Goal: Transaction & Acquisition: Purchase product/service

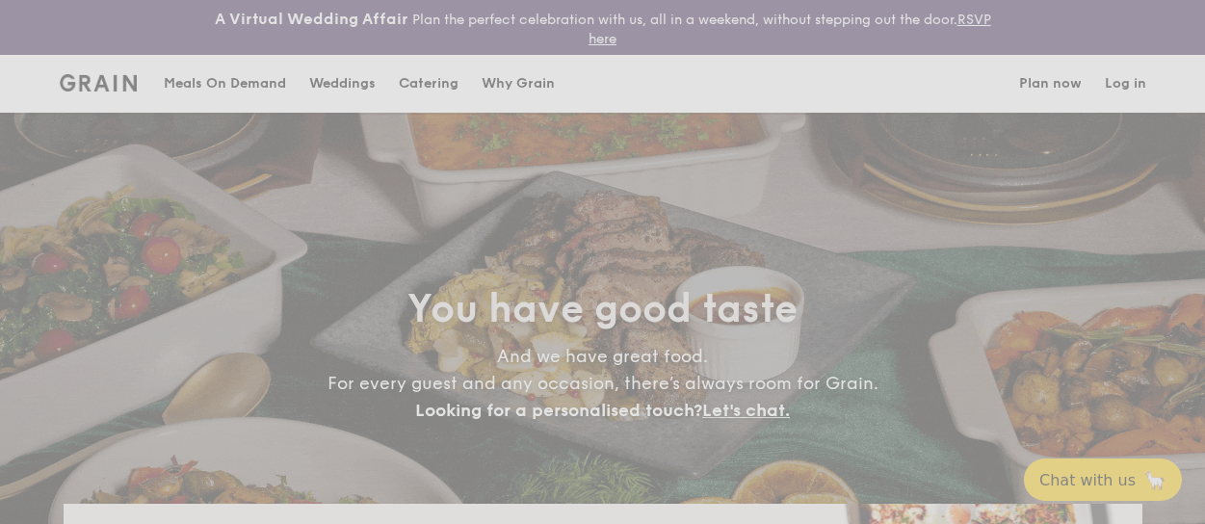
select select
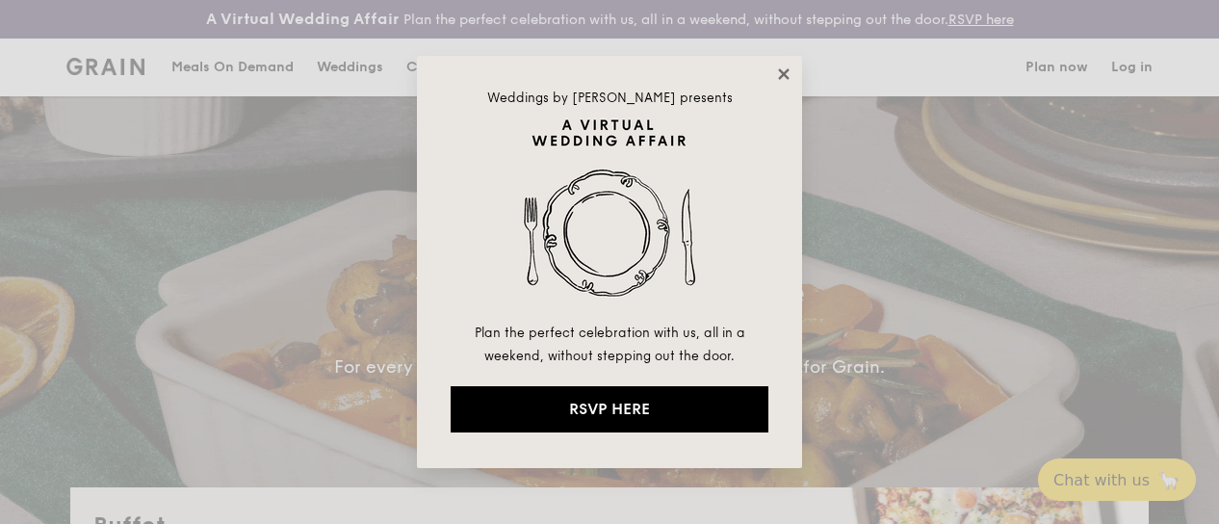
click at [778, 70] on icon at bounding box center [783, 73] width 17 height 17
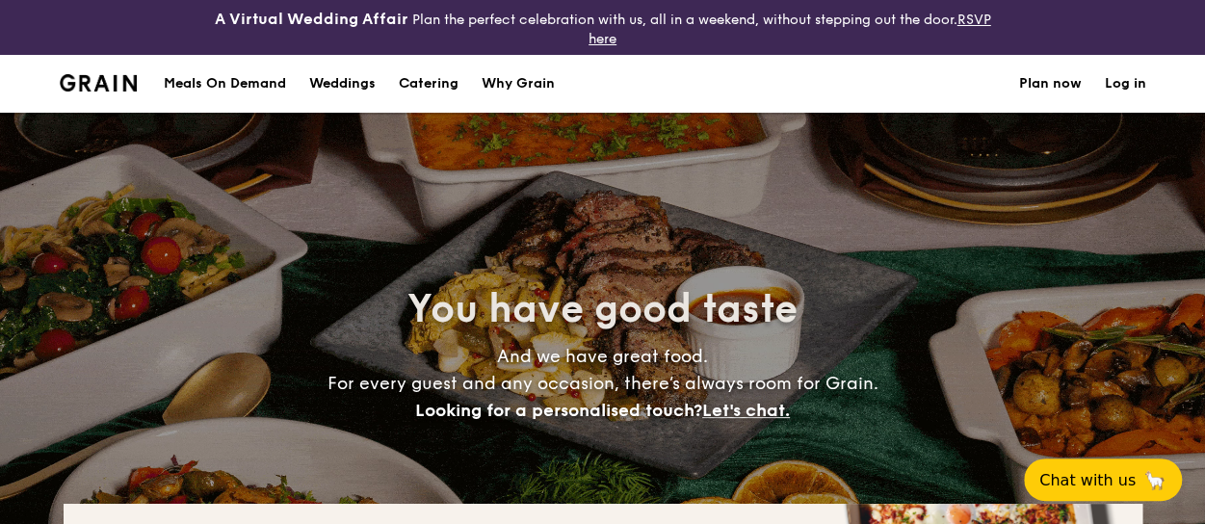
click at [223, 83] on div "Meals On Demand" at bounding box center [225, 84] width 122 height 58
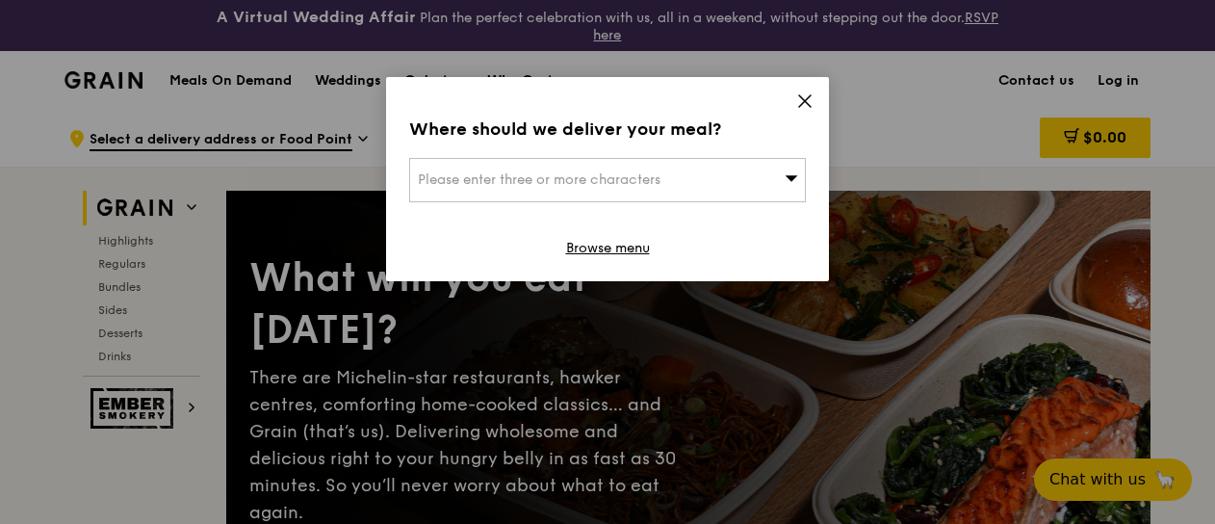
click at [712, 176] on div "Please enter three or more characters" at bounding box center [607, 180] width 397 height 44
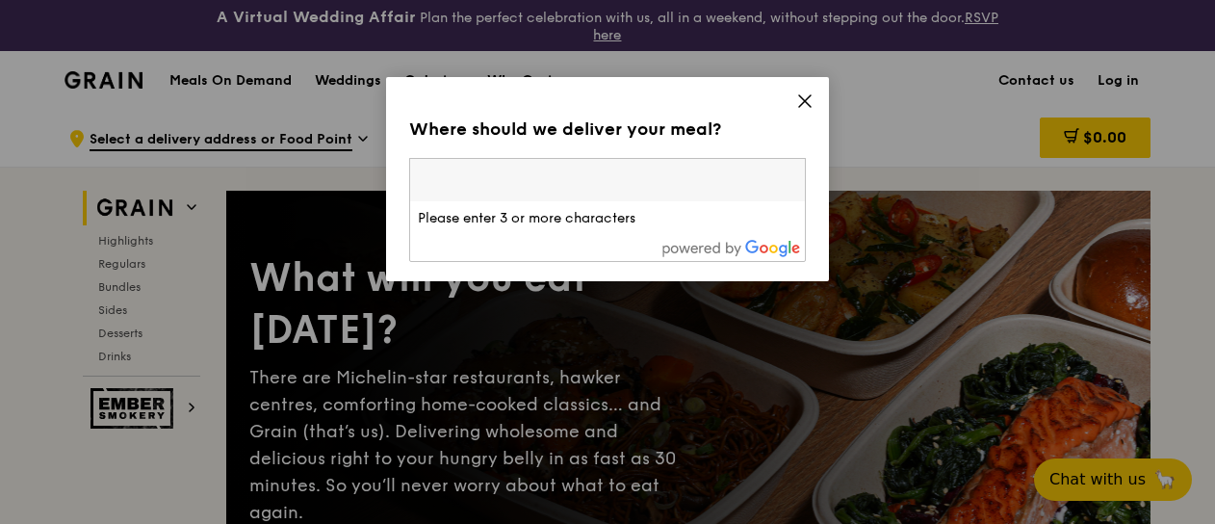
click at [799, 99] on icon at bounding box center [805, 100] width 17 height 17
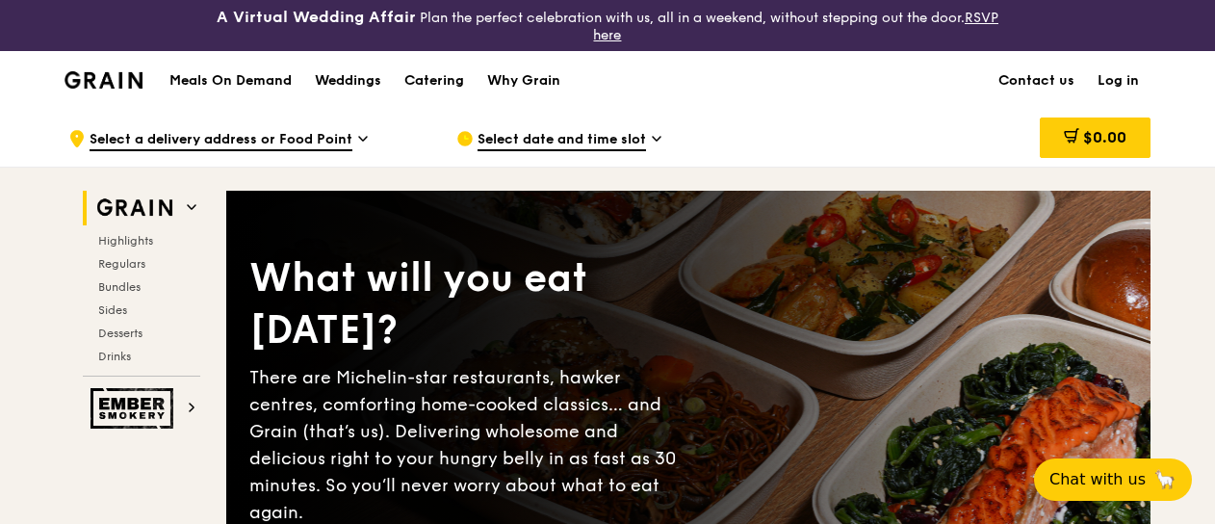
click at [133, 253] on div "Highlights Regulars Bundles Sides Desserts Drinks" at bounding box center [142, 298] width 118 height 131
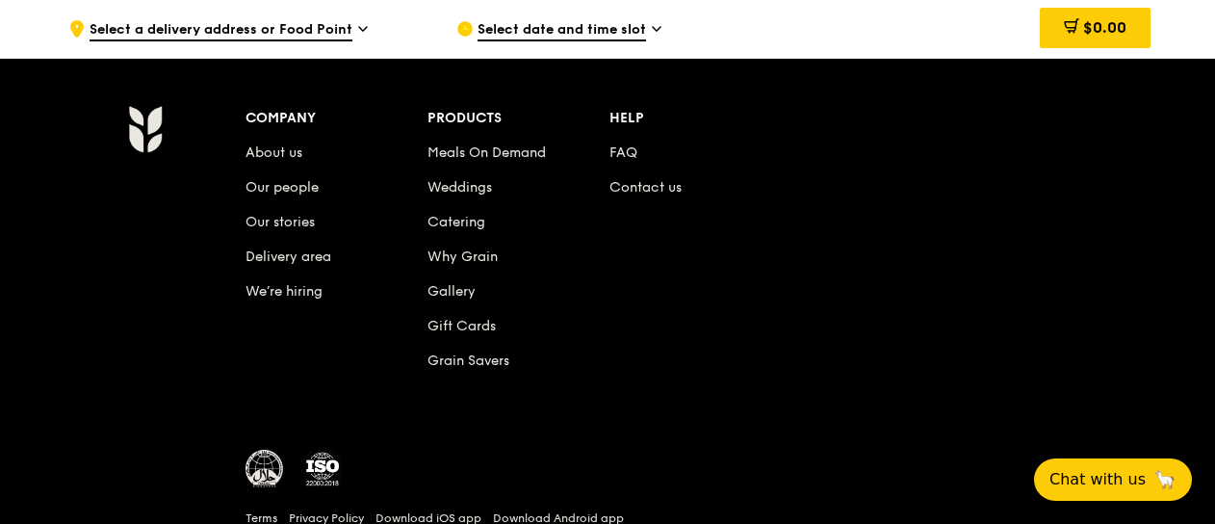
scroll to position [8154, 0]
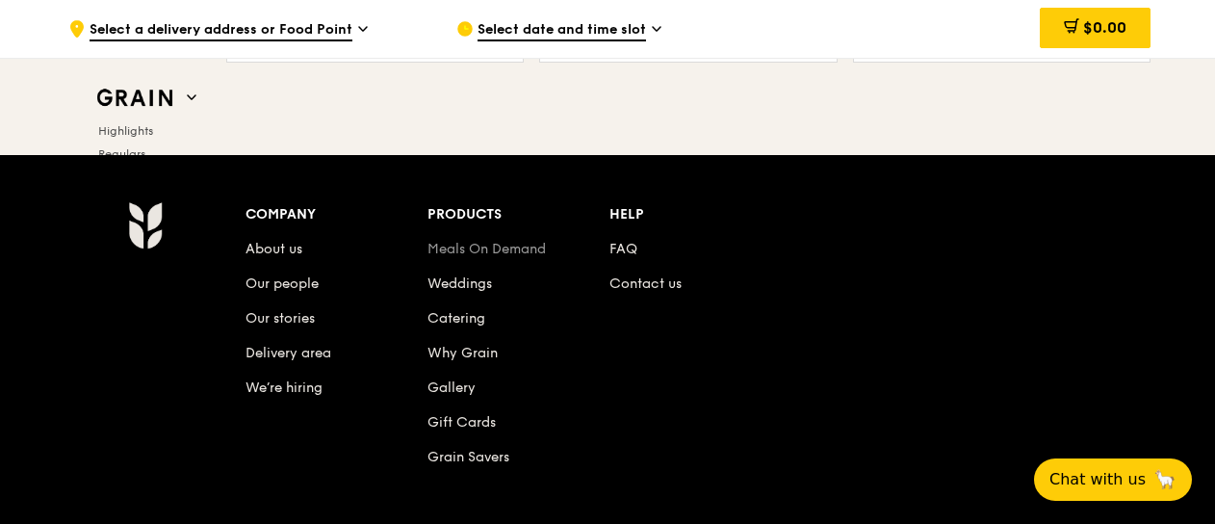
click at [514, 241] on link "Meals On Demand" at bounding box center [487, 249] width 118 height 16
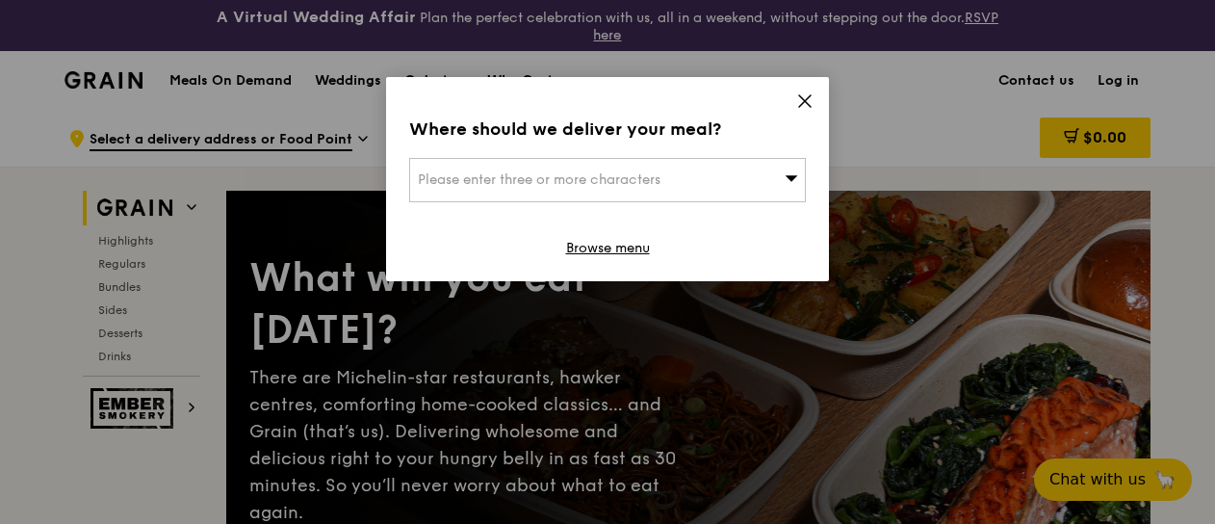
click at [567, 182] on span "Please enter three or more characters" at bounding box center [539, 179] width 243 height 16
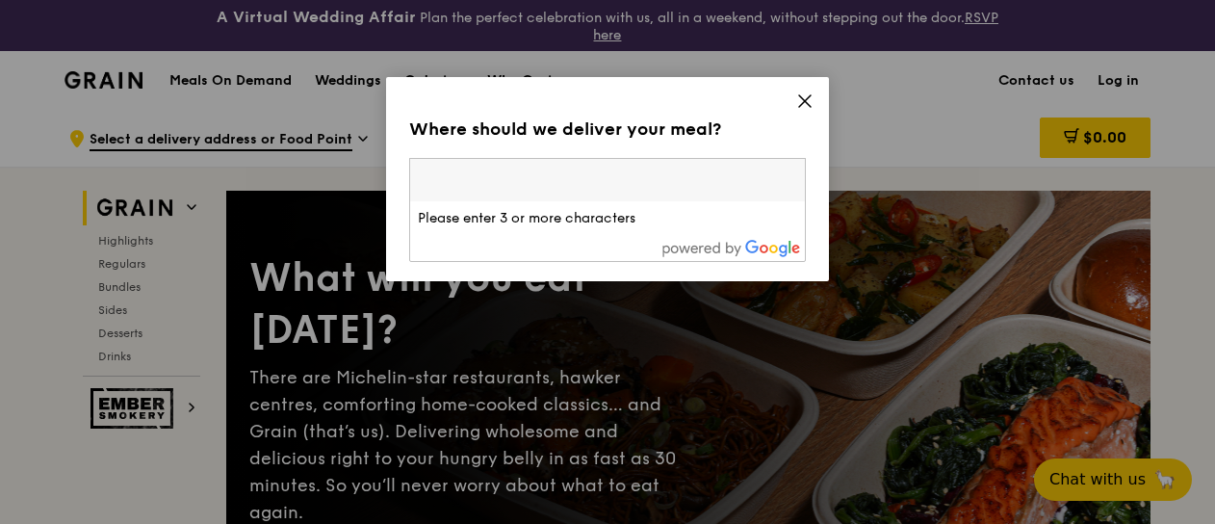
click at [567, 182] on input "search" at bounding box center [607, 180] width 395 height 42
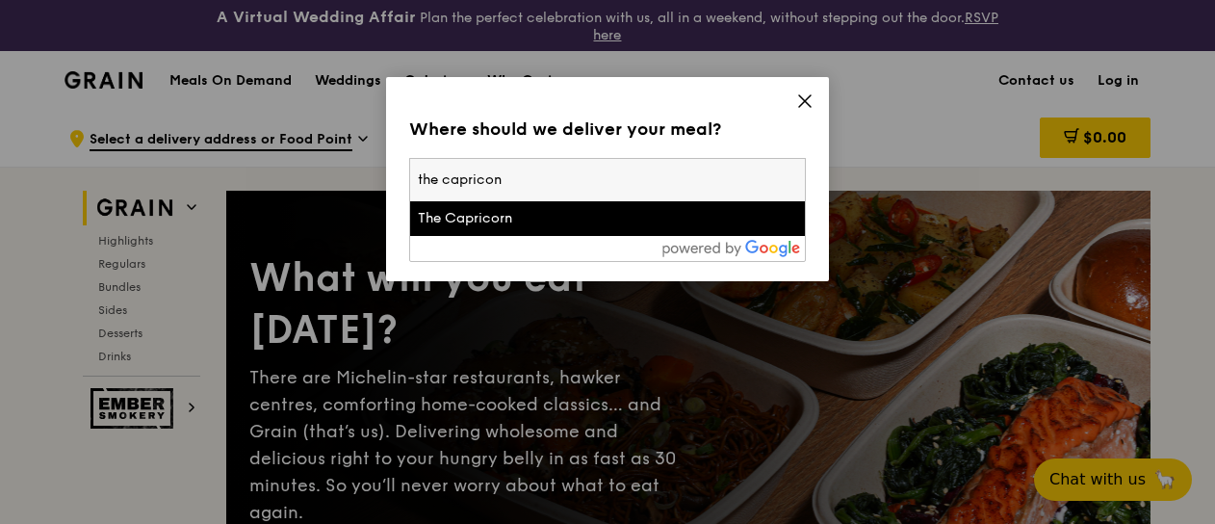
type input "the capricon"
click at [498, 237] on div at bounding box center [607, 248] width 395 height 25
click at [499, 225] on div "The Capricorn" at bounding box center [560, 218] width 285 height 19
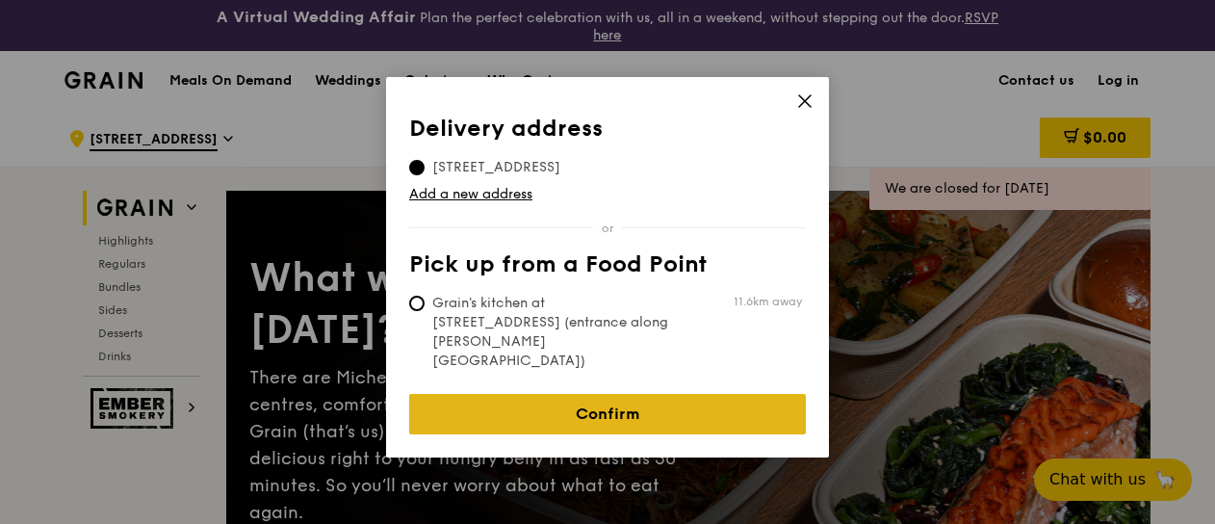
click at [620, 394] on link "Confirm" at bounding box center [607, 414] width 397 height 40
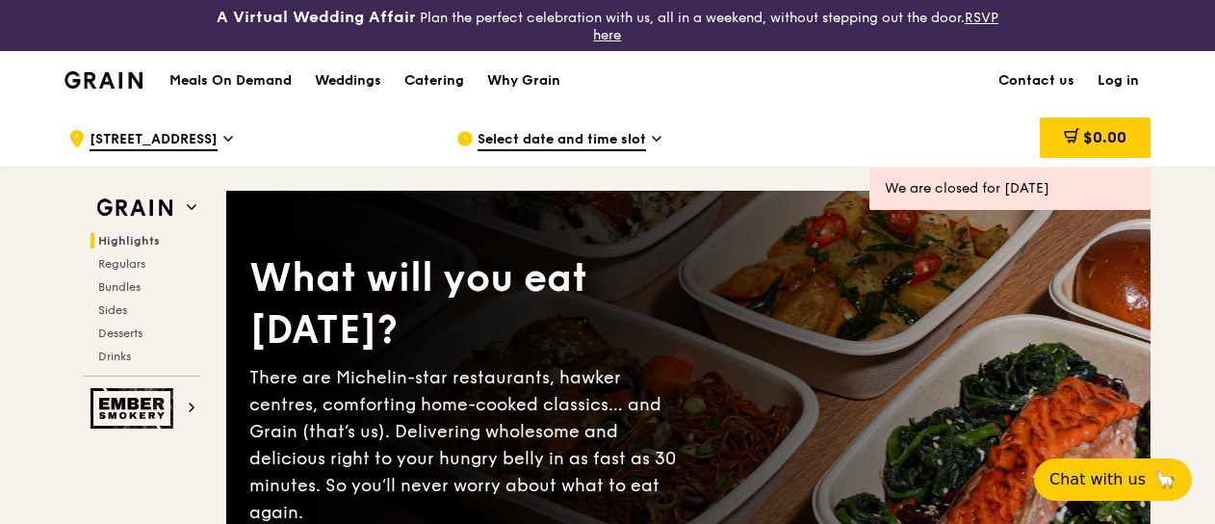
click at [635, 132] on span "Select date and time slot" at bounding box center [562, 140] width 169 height 21
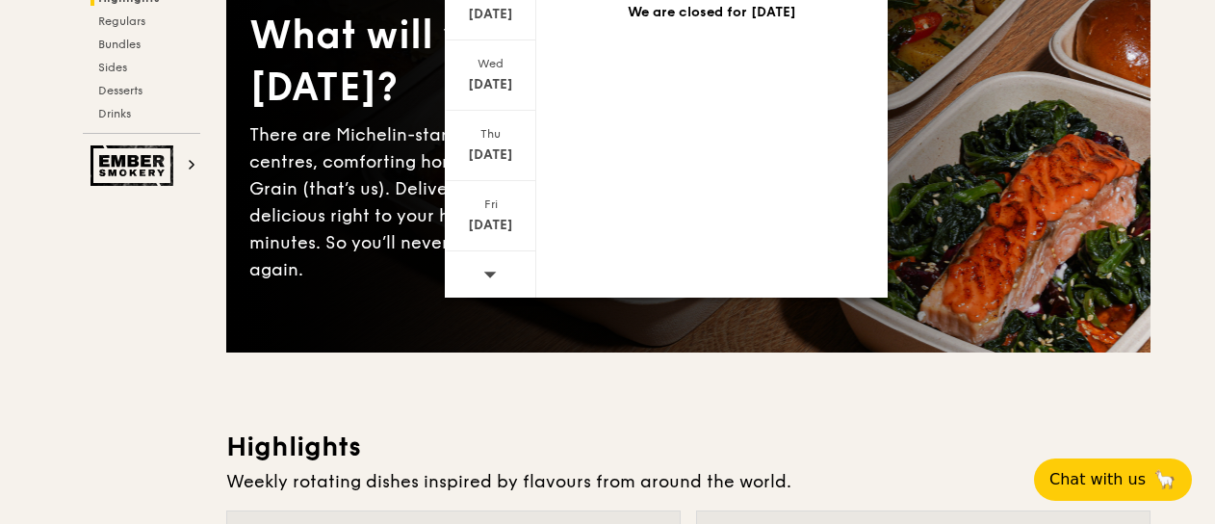
scroll to position [385, 0]
